Goal: Task Accomplishment & Management: Manage account settings

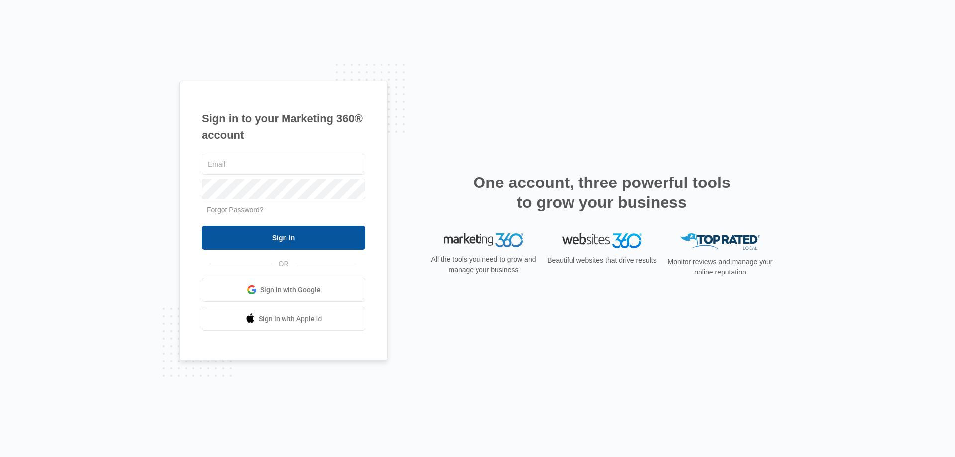
type input "[EMAIL_ADDRESS][DOMAIN_NAME]"
click at [260, 246] on input "Sign In" at bounding box center [283, 238] width 163 height 24
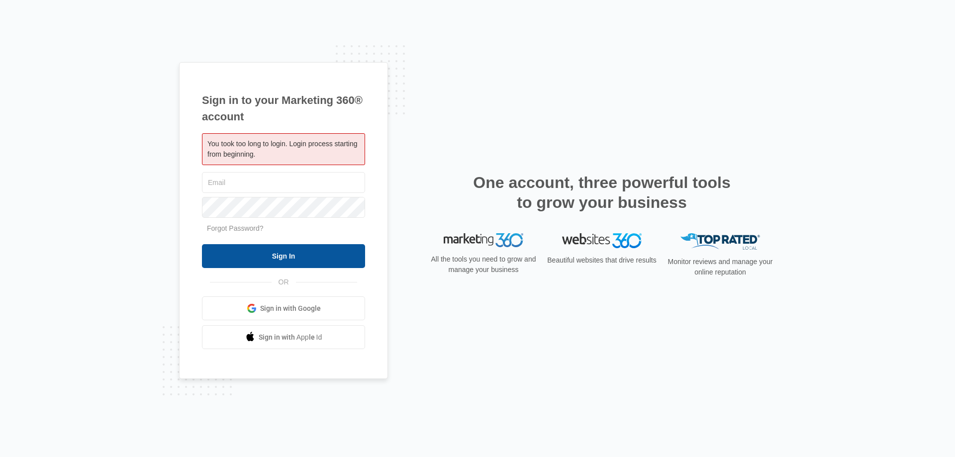
type input "[EMAIL_ADDRESS][DOMAIN_NAME]"
click at [272, 259] on input "Sign In" at bounding box center [283, 256] width 163 height 24
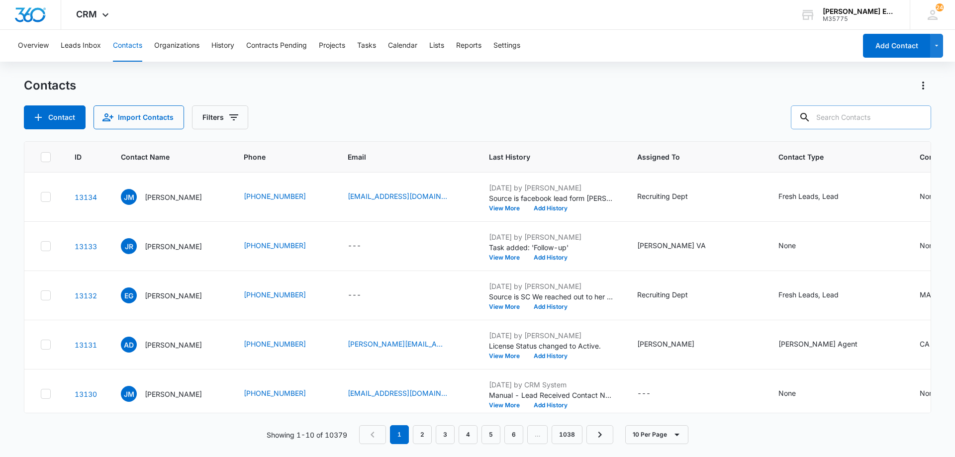
click at [858, 120] on input "text" at bounding box center [861, 117] width 140 height 24
paste input "Roger Schartung"
type input "Roger Schartung"
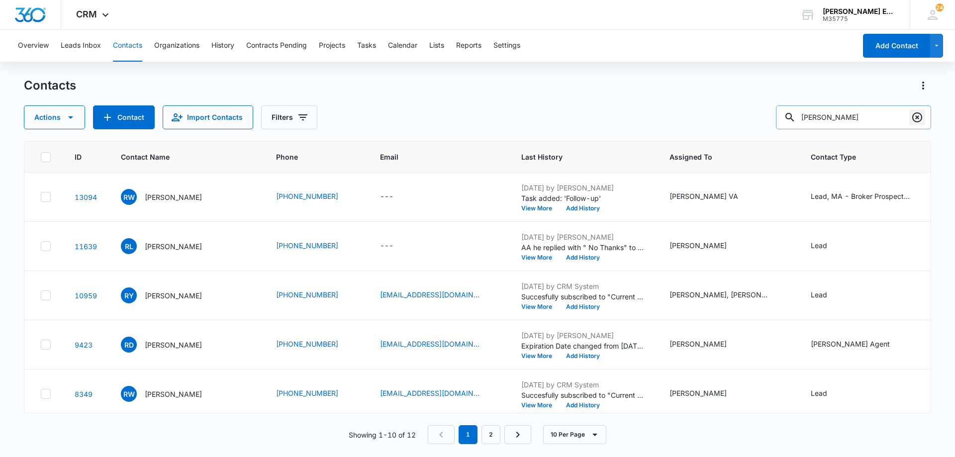
click at [921, 119] on icon "Clear" at bounding box center [917, 117] width 10 height 10
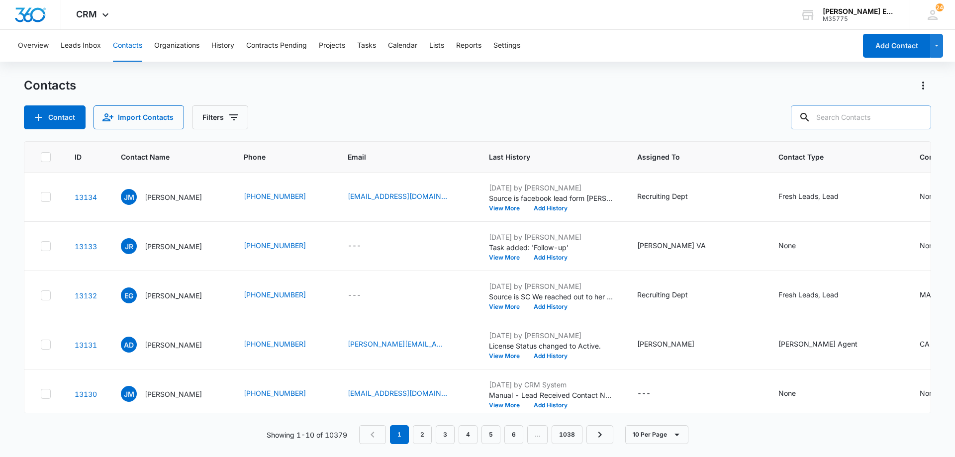
click at [408, 79] on div "Contacts" at bounding box center [477, 86] width 907 height 16
click at [860, 115] on input "text" at bounding box center [861, 117] width 140 height 24
paste input "Curtis Pearson"
type input "Curtis Pearson"
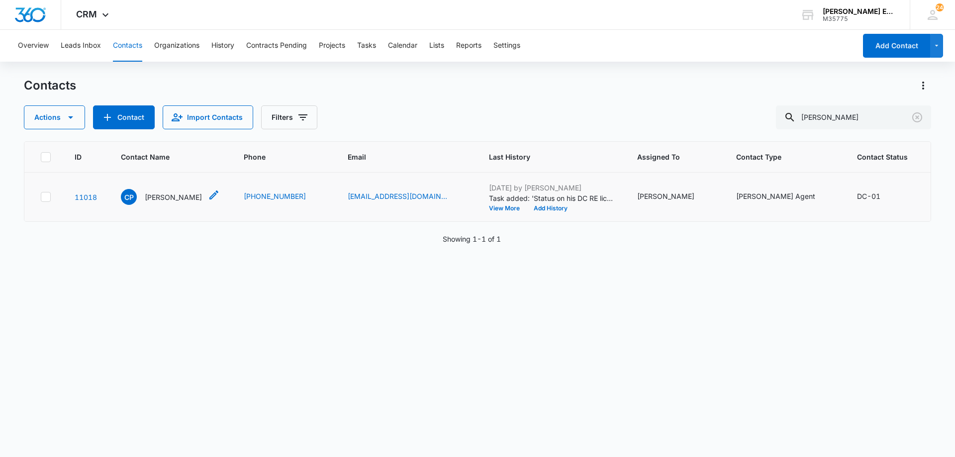
click at [184, 202] on p "Curtis Pearson" at bounding box center [173, 197] width 57 height 10
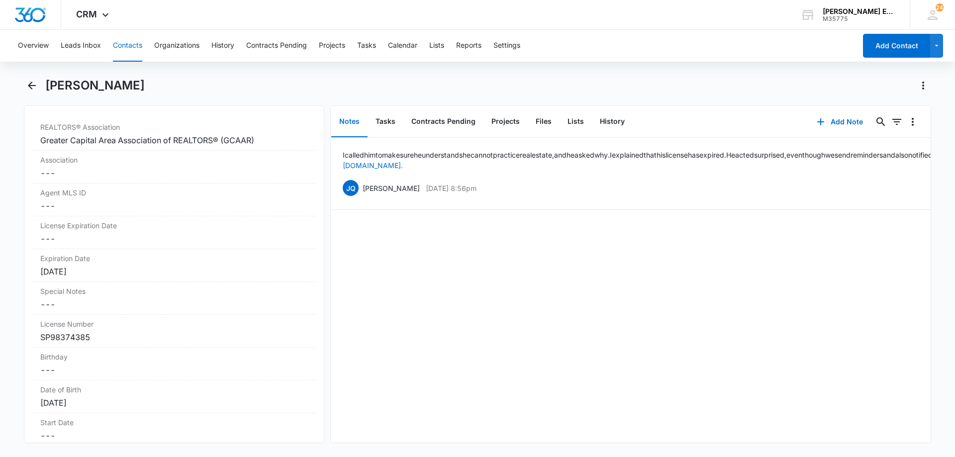
scroll to position [895, 0]
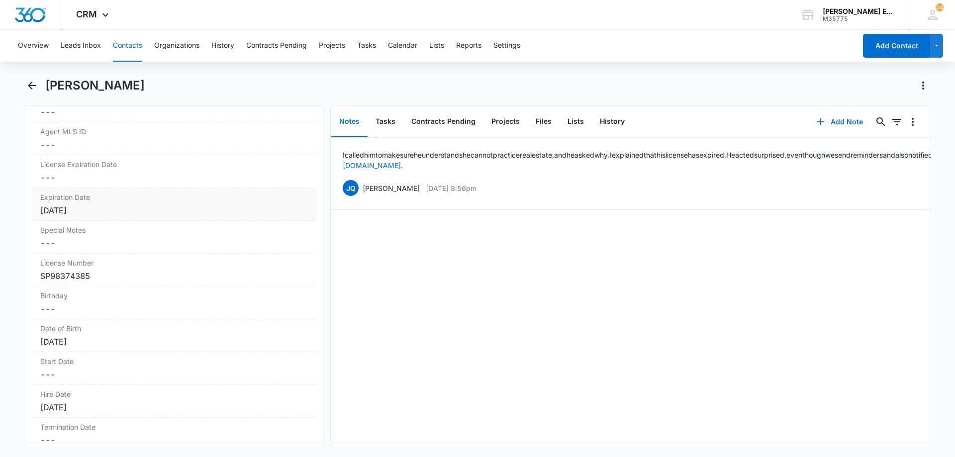
click at [102, 207] on div "Aug 31, 2025" at bounding box center [174, 210] width 268 height 12
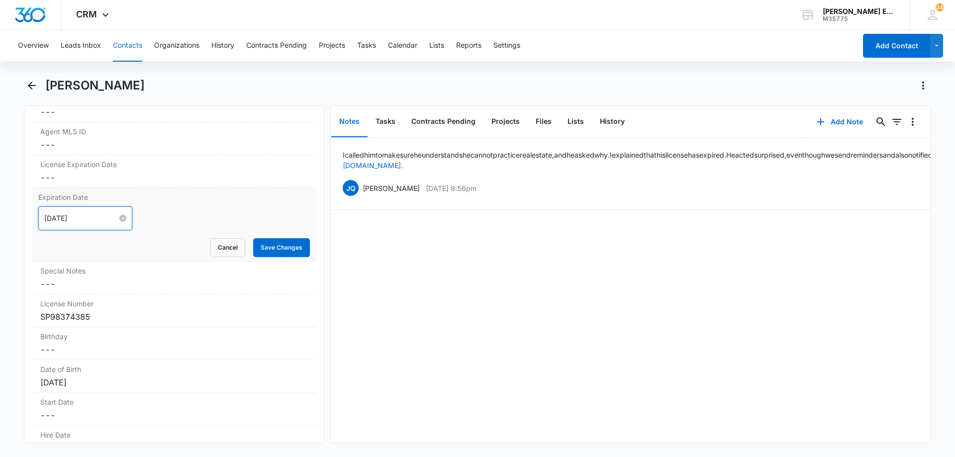
click at [99, 220] on input "Aug 31, 2025" at bounding box center [80, 218] width 73 height 11
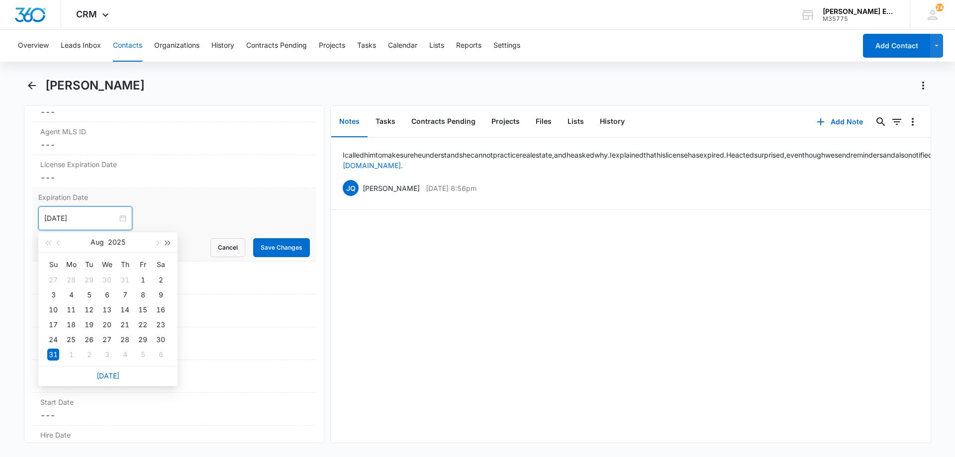
click at [166, 243] on span "button" at bounding box center [168, 243] width 5 height 5
click at [167, 243] on span "button" at bounding box center [168, 243] width 5 height 5
type input "Aug 31, 2027"
click at [86, 339] on div "31" at bounding box center [89, 340] width 12 height 12
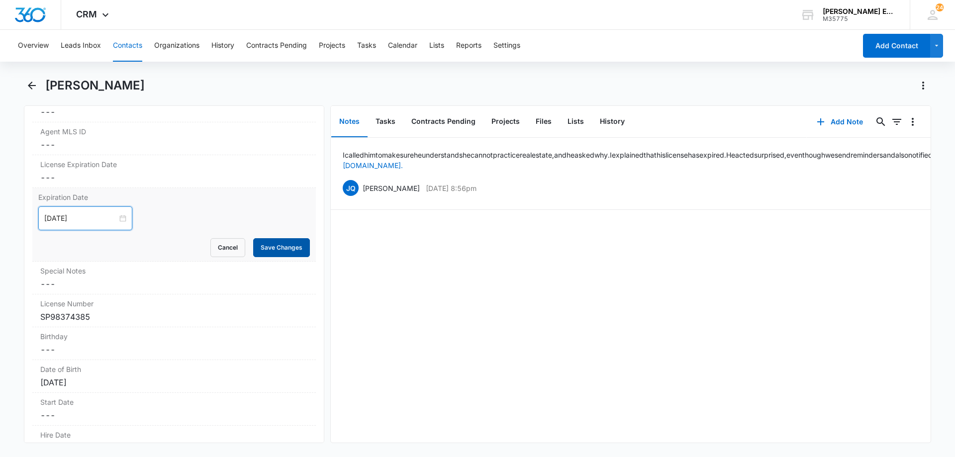
click at [267, 246] on button "Save Changes" at bounding box center [281, 247] width 57 height 19
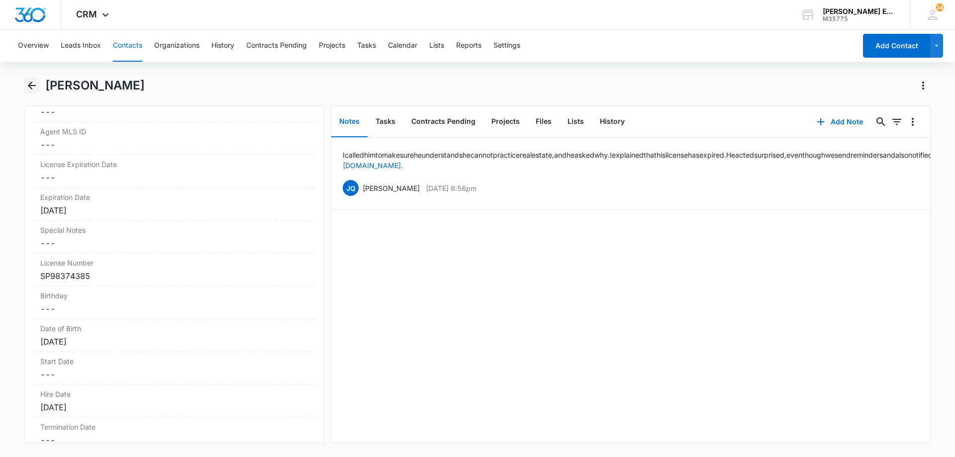
click at [37, 84] on icon "Back" at bounding box center [32, 86] width 12 height 12
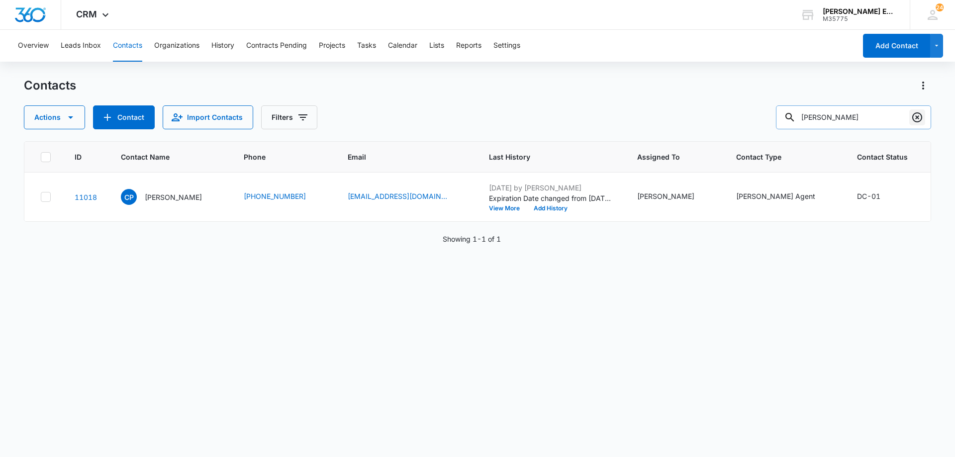
click at [915, 119] on icon "Clear" at bounding box center [917, 117] width 12 height 12
